Goal: Task Accomplishment & Management: Complete application form

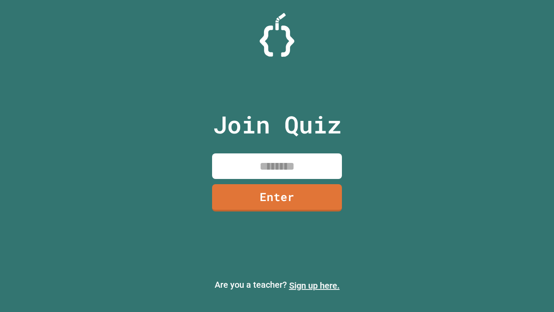
click at [314, 285] on link "Sign up here." at bounding box center [314, 285] width 51 height 10
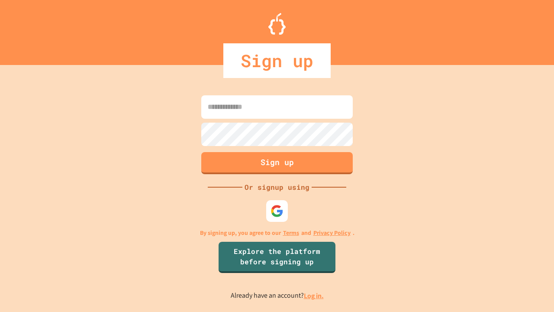
click at [314, 295] on link "Log in." at bounding box center [314, 295] width 20 height 9
